Goal: Find specific page/section: Find specific page/section

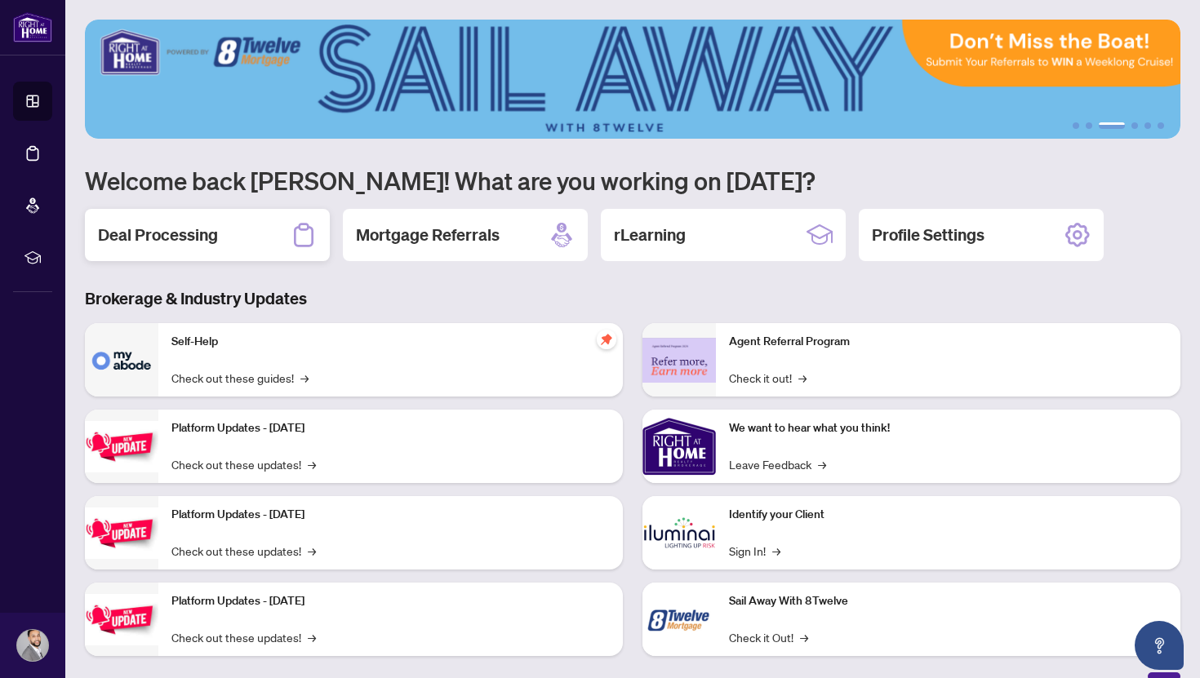
click at [186, 246] on h2 "Deal Processing" at bounding box center [158, 235] width 120 height 23
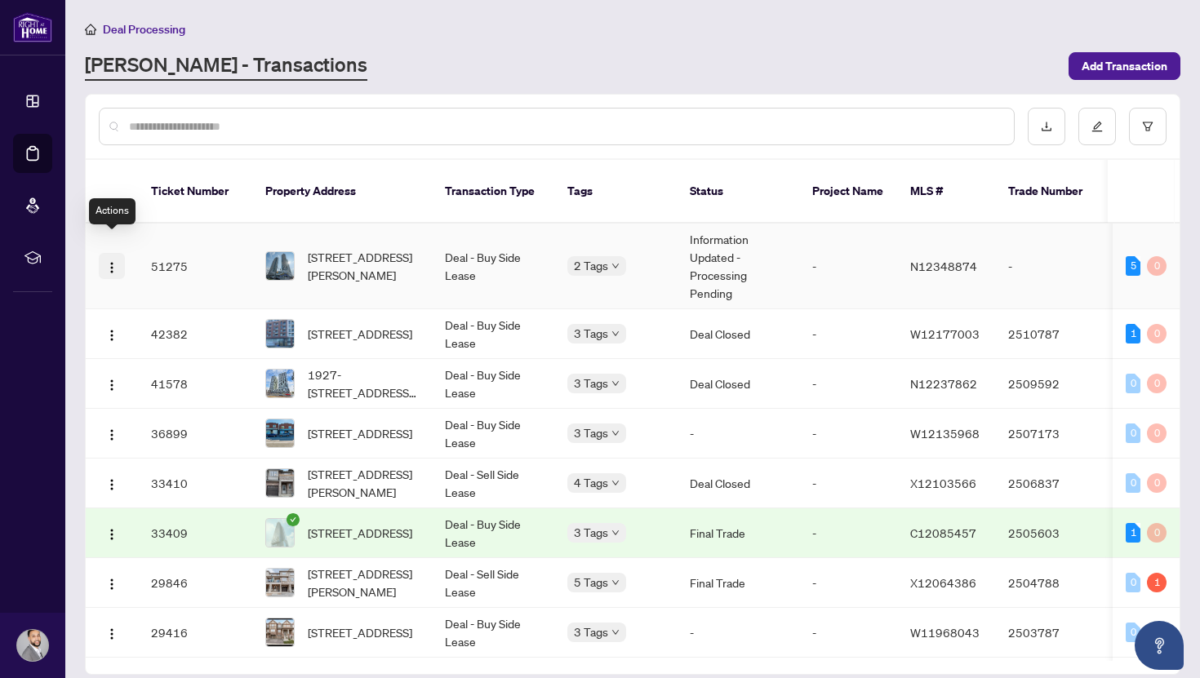
click at [112, 253] on button "button" at bounding box center [112, 266] width 26 height 26
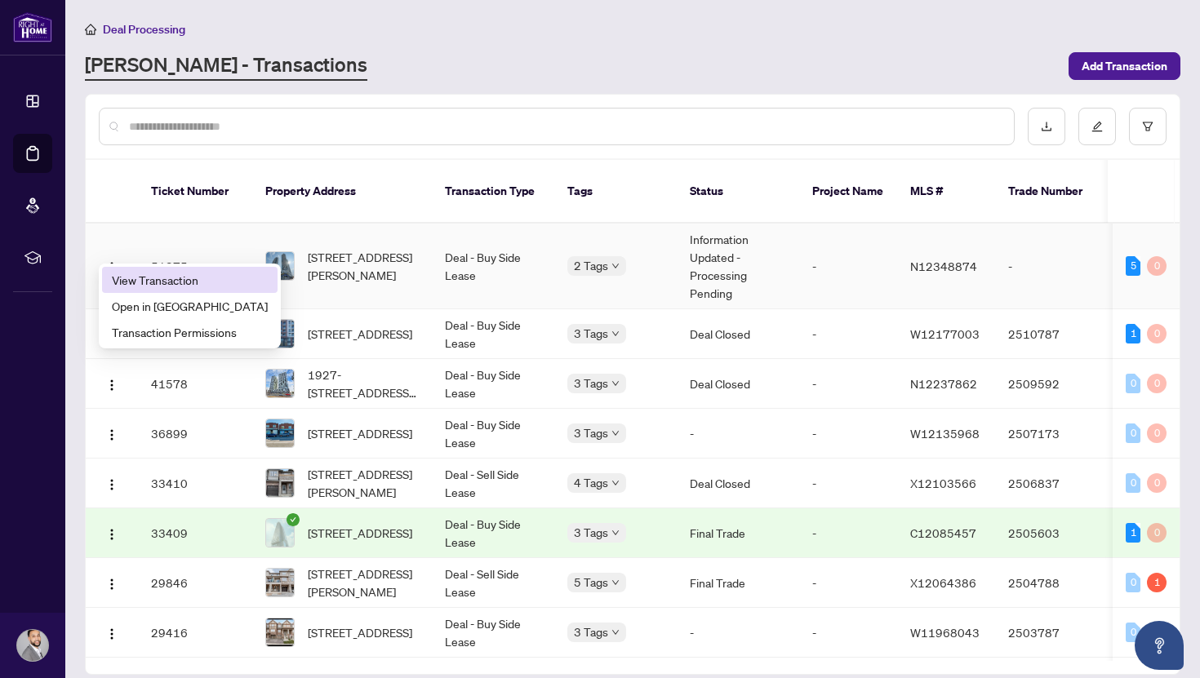
click at [135, 272] on span "View Transaction" at bounding box center [190, 280] width 156 height 18
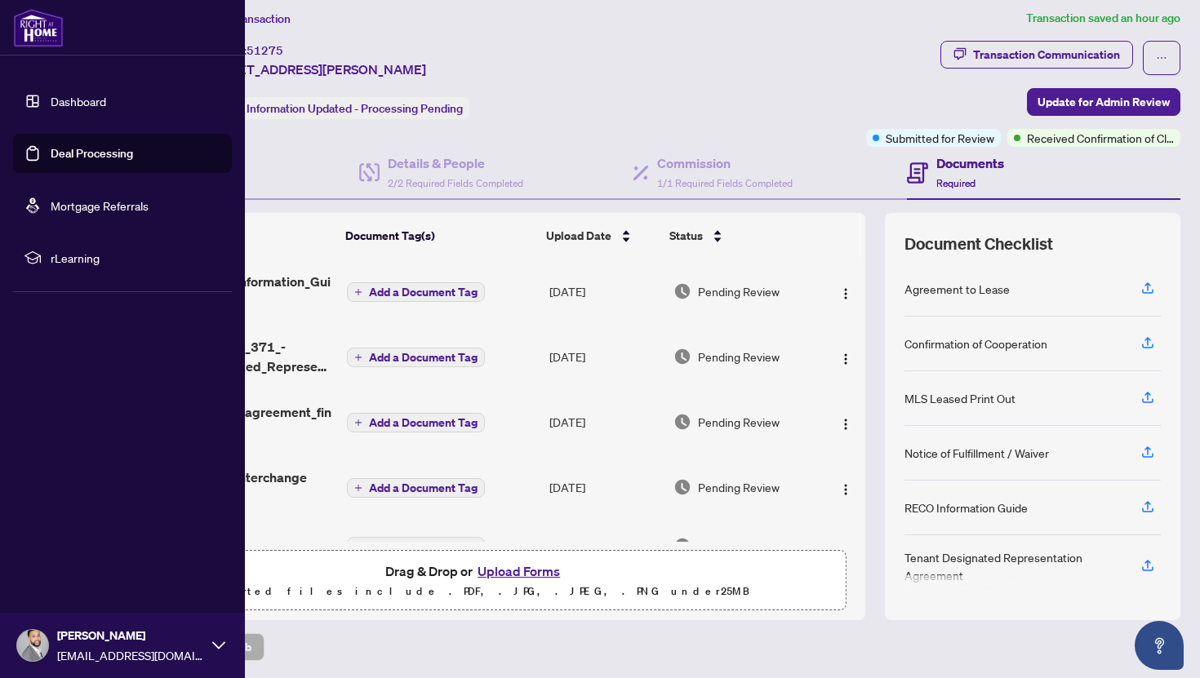
click at [69, 102] on link "Dashboard" at bounding box center [78, 101] width 55 height 15
